Goal: Information Seeking & Learning: Find specific page/section

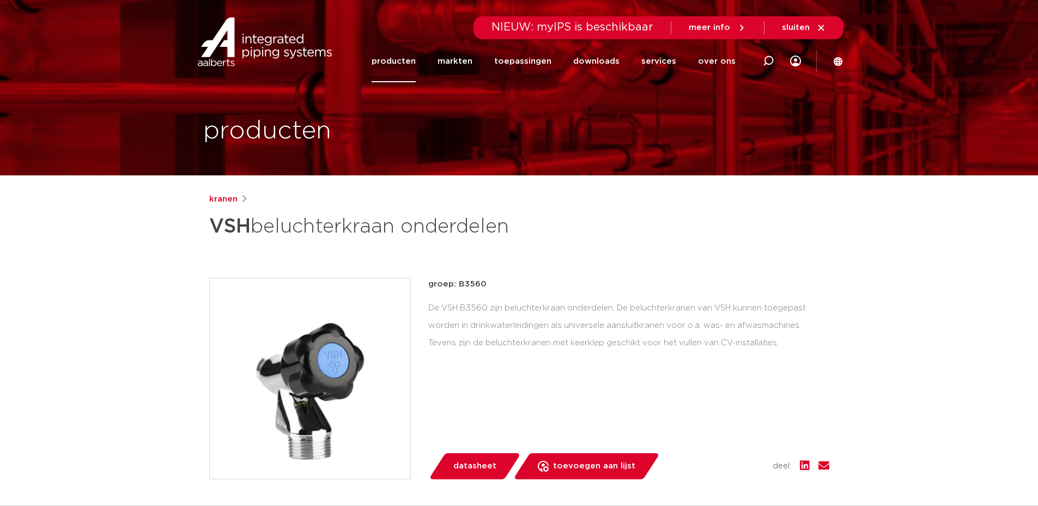
click at [577, 28] on span "NIEUW: myIPS is beschikbaar" at bounding box center [573, 27] width 162 height 11
click at [767, 52] on div at bounding box center [768, 61] width 11 height 83
type input "g"
type input "vorst bestendig"
click button "Zoeken" at bounding box center [0, 0] width 0 height 0
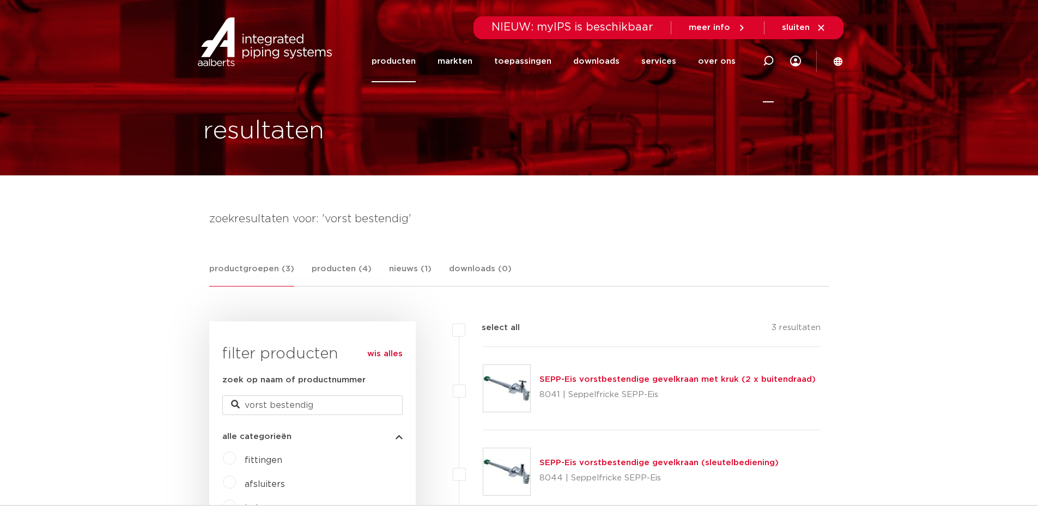
click at [765, 61] on icon at bounding box center [768, 61] width 13 height 13
type input "gk115"
click button "Zoeken" at bounding box center [0, 0] width 0 height 0
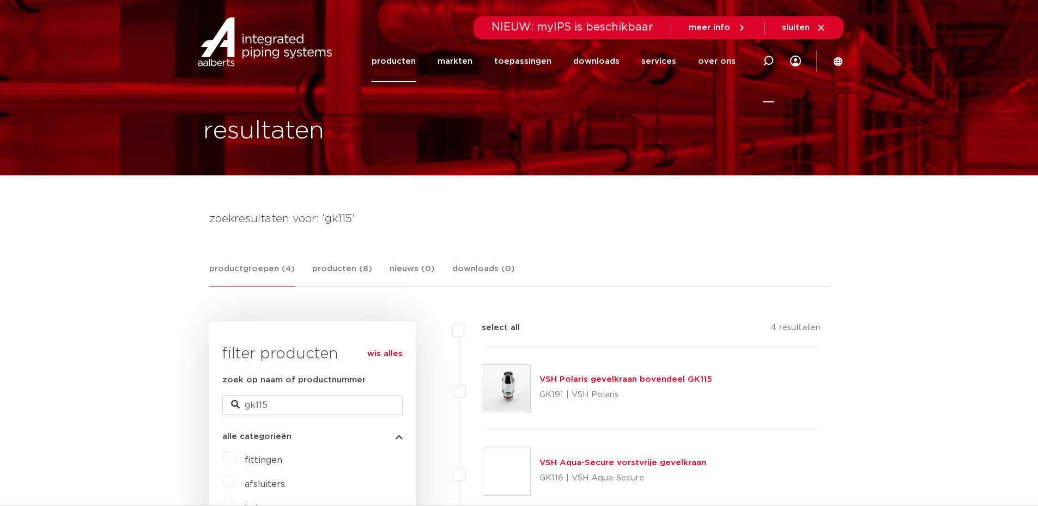
click at [772, 64] on icon at bounding box center [768, 61] width 13 height 13
type input "polaris"
click button "Zoeken" at bounding box center [0, 0] width 0 height 0
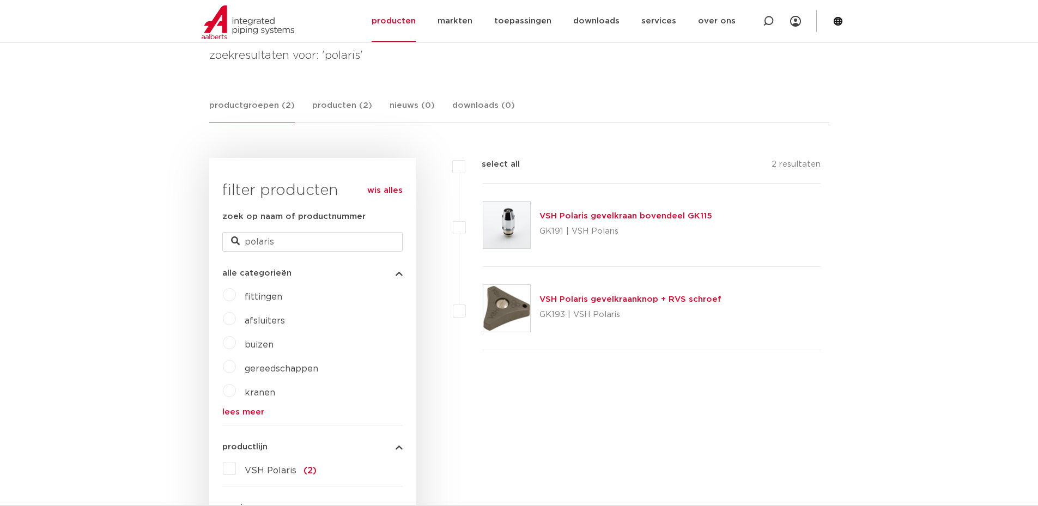
click at [560, 227] on p "GK191 | VSH Polaris" at bounding box center [626, 231] width 173 height 17
click at [562, 215] on link "VSH Polaris gevelkraan bovendeel GK115" at bounding box center [626, 216] width 173 height 8
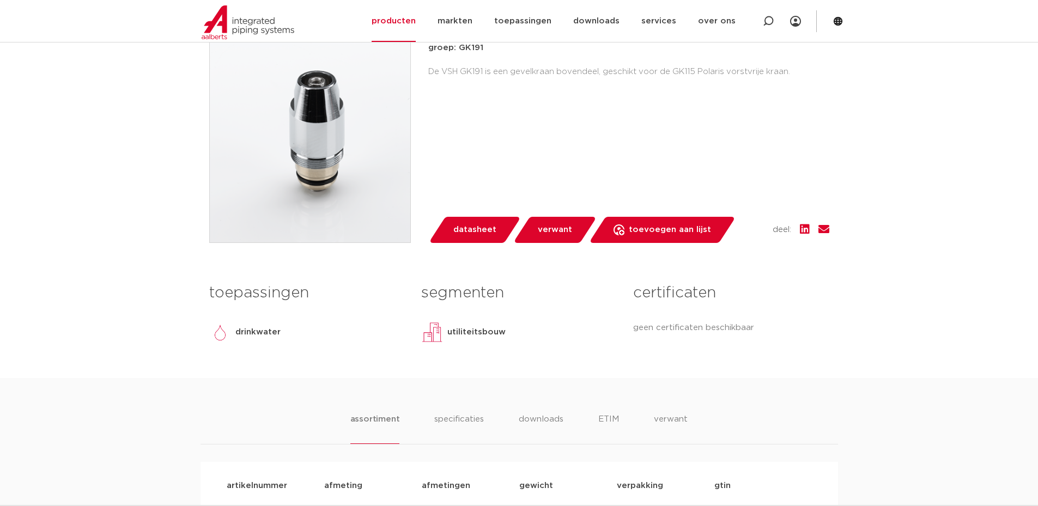
click at [561, 232] on span "verwant" at bounding box center [555, 229] width 34 height 17
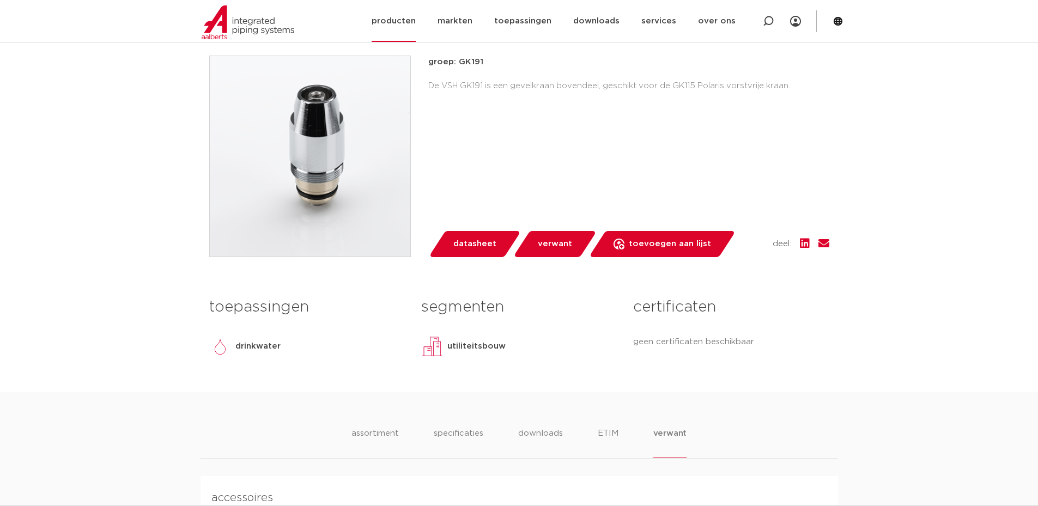
scroll to position [273, 0]
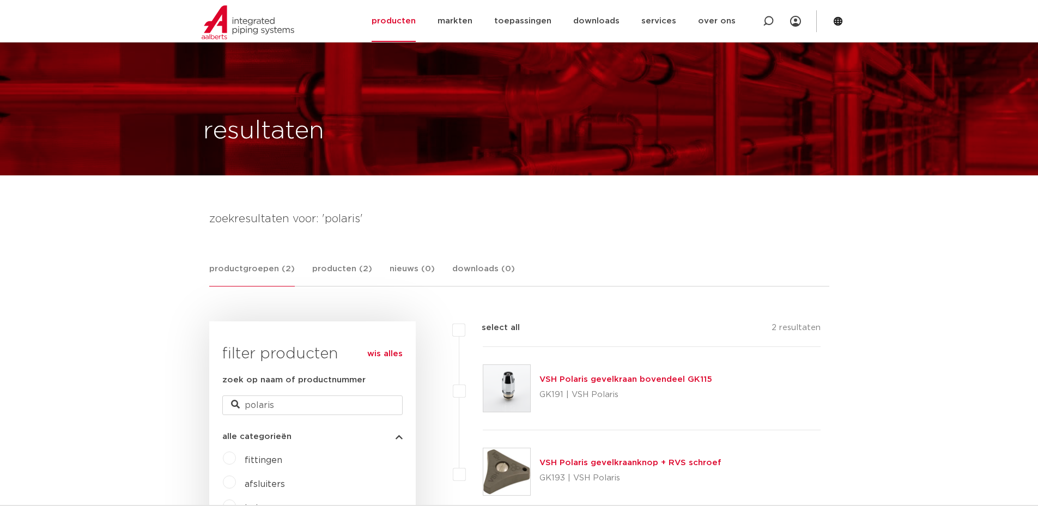
scroll to position [164, 0]
click at [603, 457] on div "VSH Aqua-Secure vorstvrije gevelkraan GK116 | VSH Aqua-Secure" at bounding box center [623, 472] width 167 height 31
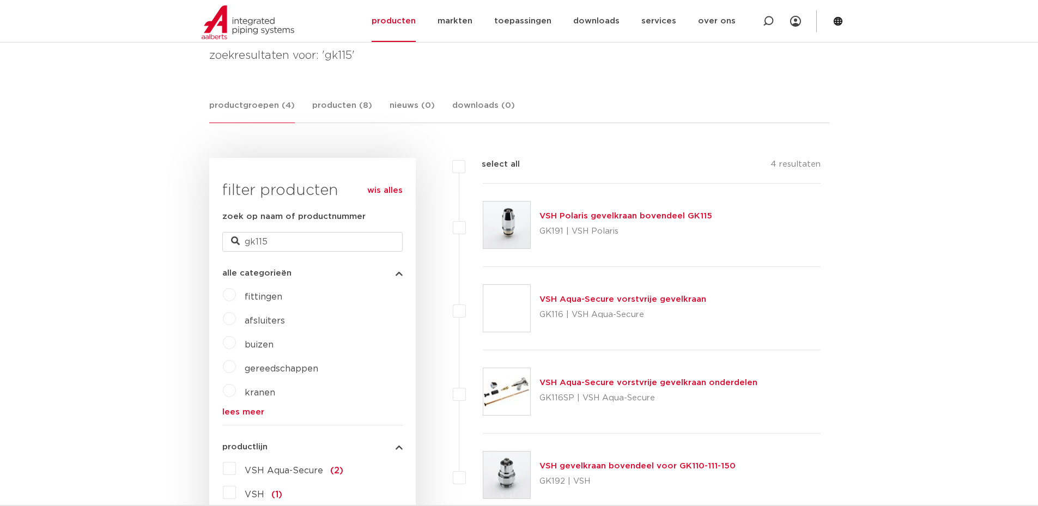
click at [603, 298] on link "VSH Aqua-Secure vorstvrije gevelkraan" at bounding box center [623, 299] width 167 height 8
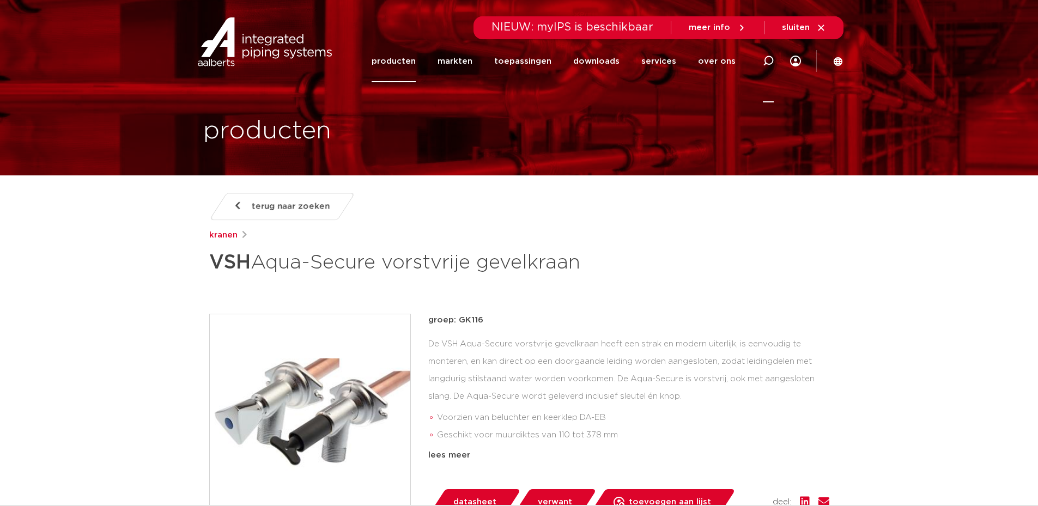
click at [771, 56] on icon at bounding box center [768, 61] width 11 height 11
type input "beluchter"
click button "Zoeken" at bounding box center [0, 0] width 0 height 0
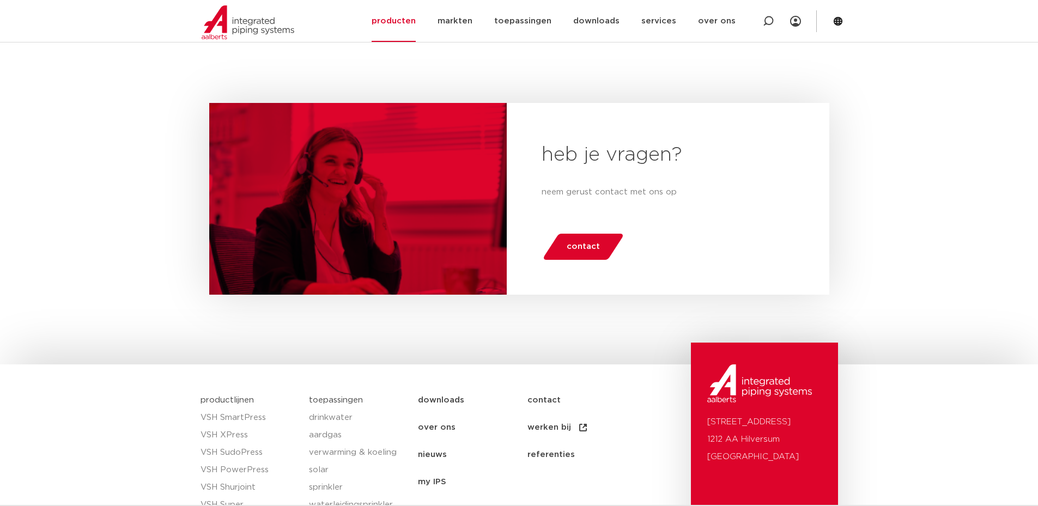
scroll to position [3820, 0]
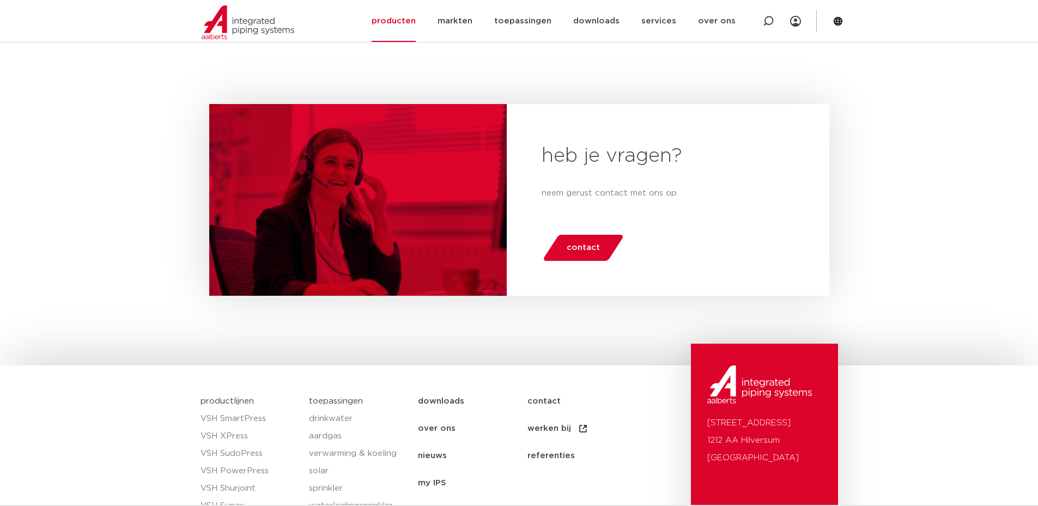
click at [584, 250] on span "contact" at bounding box center [583, 247] width 33 height 17
